Goal: Use online tool/utility: Use online tool/utility

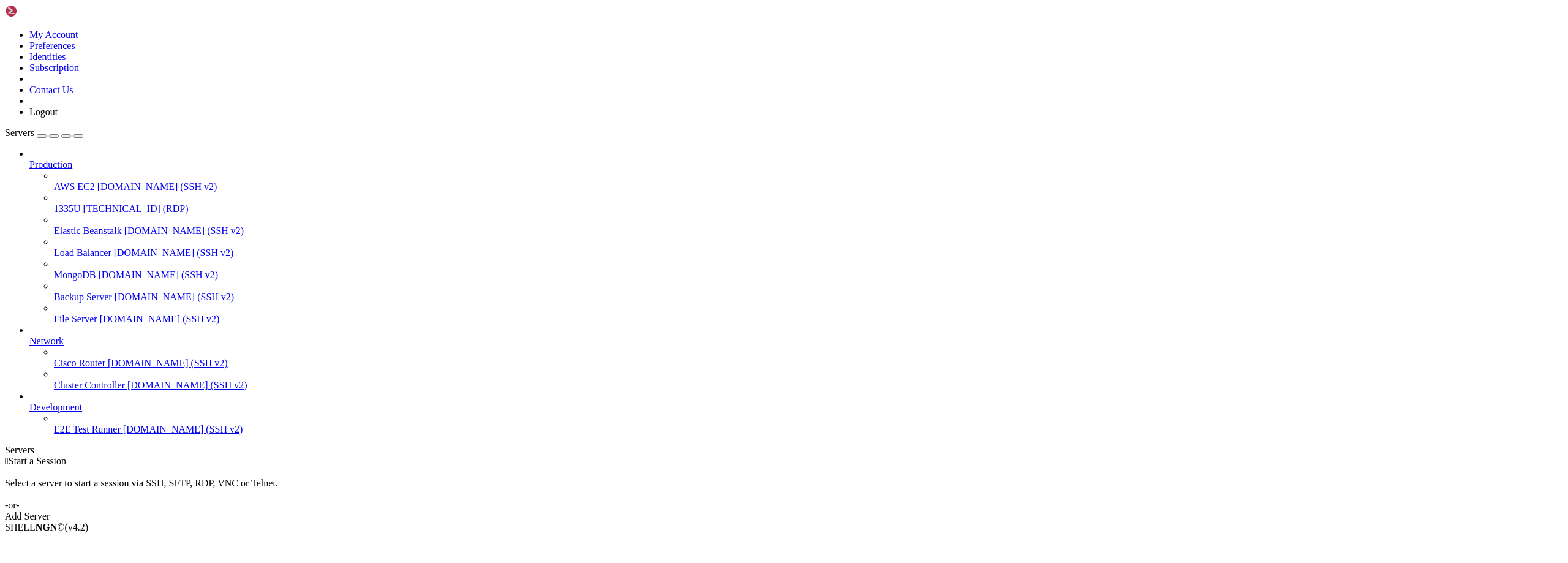
click at [248, 467] on div " Start a Session Select a server to start a session via SSH, SFTP, RDP, VNC or…" at bounding box center [784, 489] width 1558 height 66
click at [953, 456] on div " Start a Session Select a server to start a session via SSH, SFTP, RDP, VNC or…" at bounding box center [784, 489] width 1558 height 66
click at [1208, 456] on div " Start a Session Select a server to start a session via SSH, SFTP, RDP, VNC or…" at bounding box center [784, 489] width 1558 height 66
click at [948, 456] on div " Start a Session Select a server to start a session via SSH, SFTP, RDP, VNC or…" at bounding box center [784, 489] width 1558 height 66
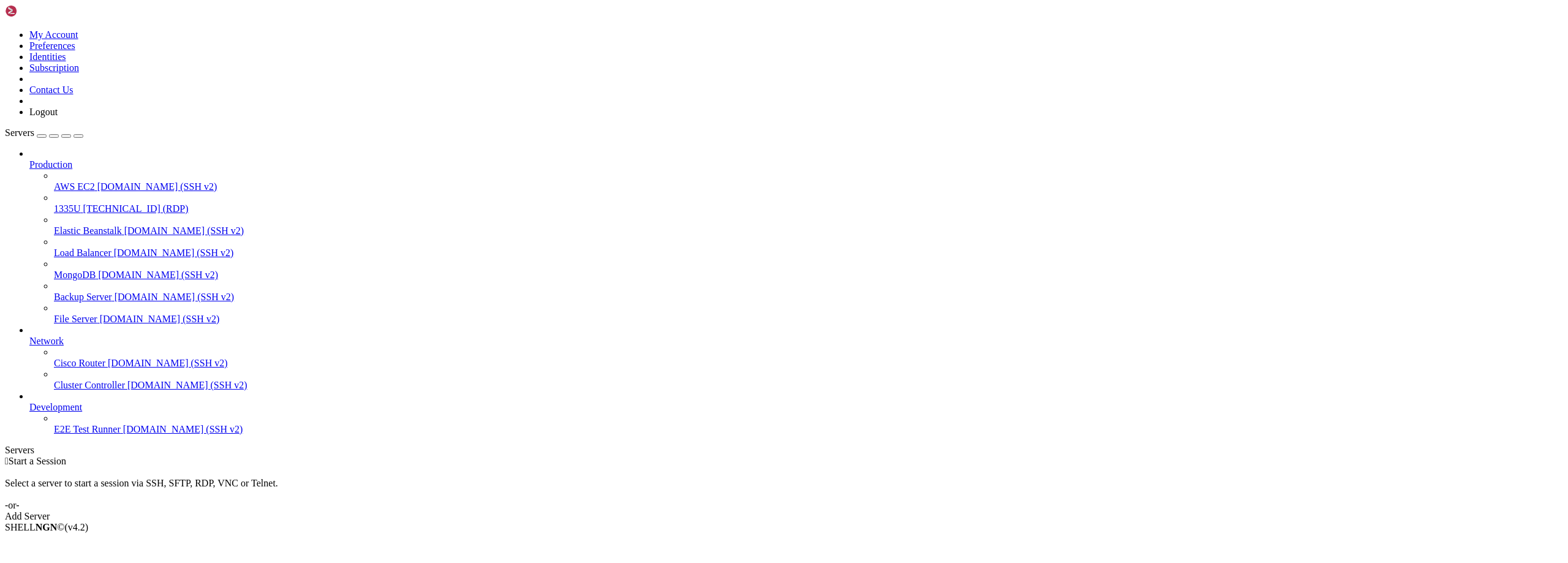
click at [81, 203] on span "1335U" at bounding box center [67, 208] width 27 height 11
click at [343, 456] on div " Start a Session Select a server to start a session via SSH, SFTP, RDP, VNC or…" at bounding box center [784, 489] width 1558 height 66
click at [79, 203] on span "1335U" at bounding box center [67, 208] width 27 height 11
click at [68, 203] on span "1335U" at bounding box center [67, 208] width 27 height 11
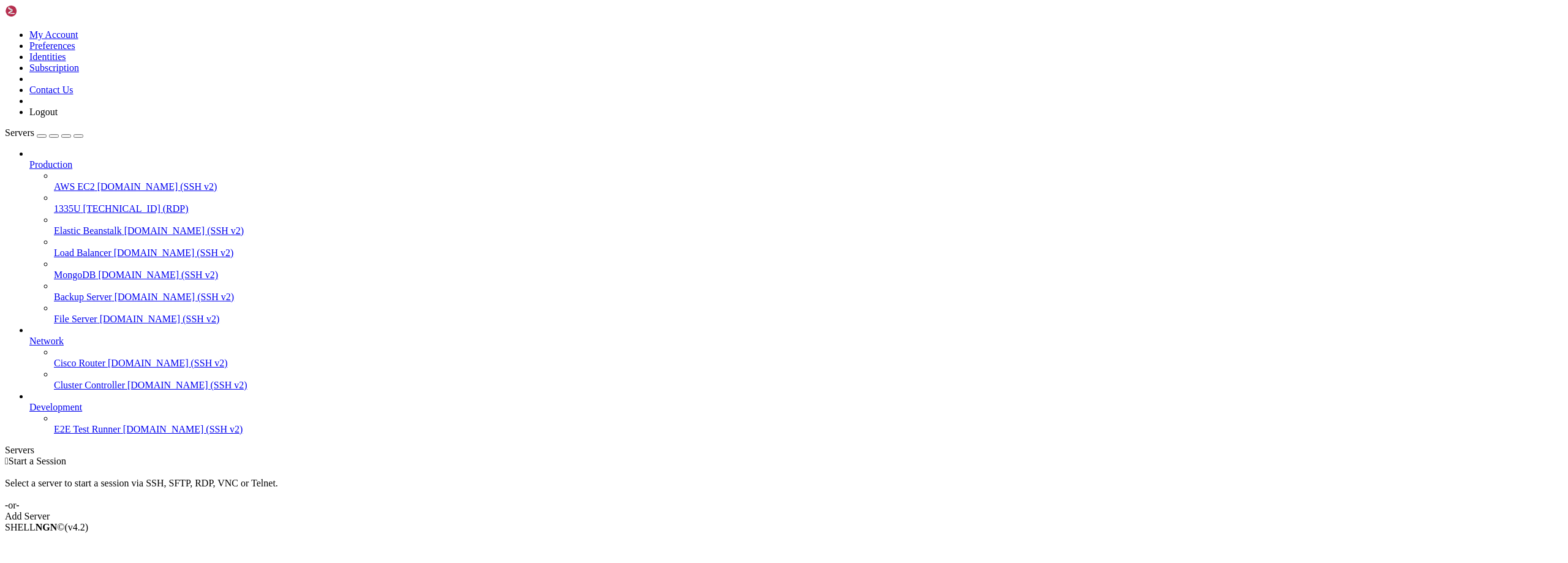
click at [68, 203] on span "1335U" at bounding box center [67, 208] width 27 height 11
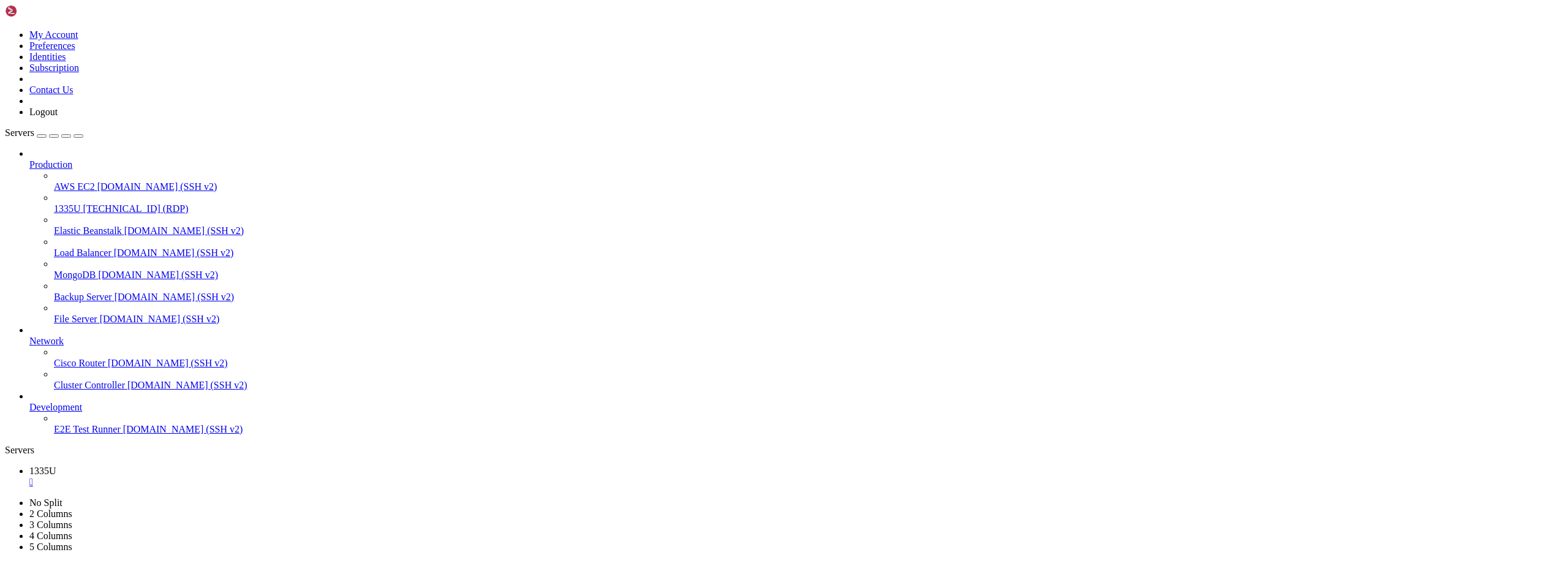
click at [5, 29] on icon at bounding box center [5, 29] width 0 height 0
